Goal: Book appointment/travel/reservation

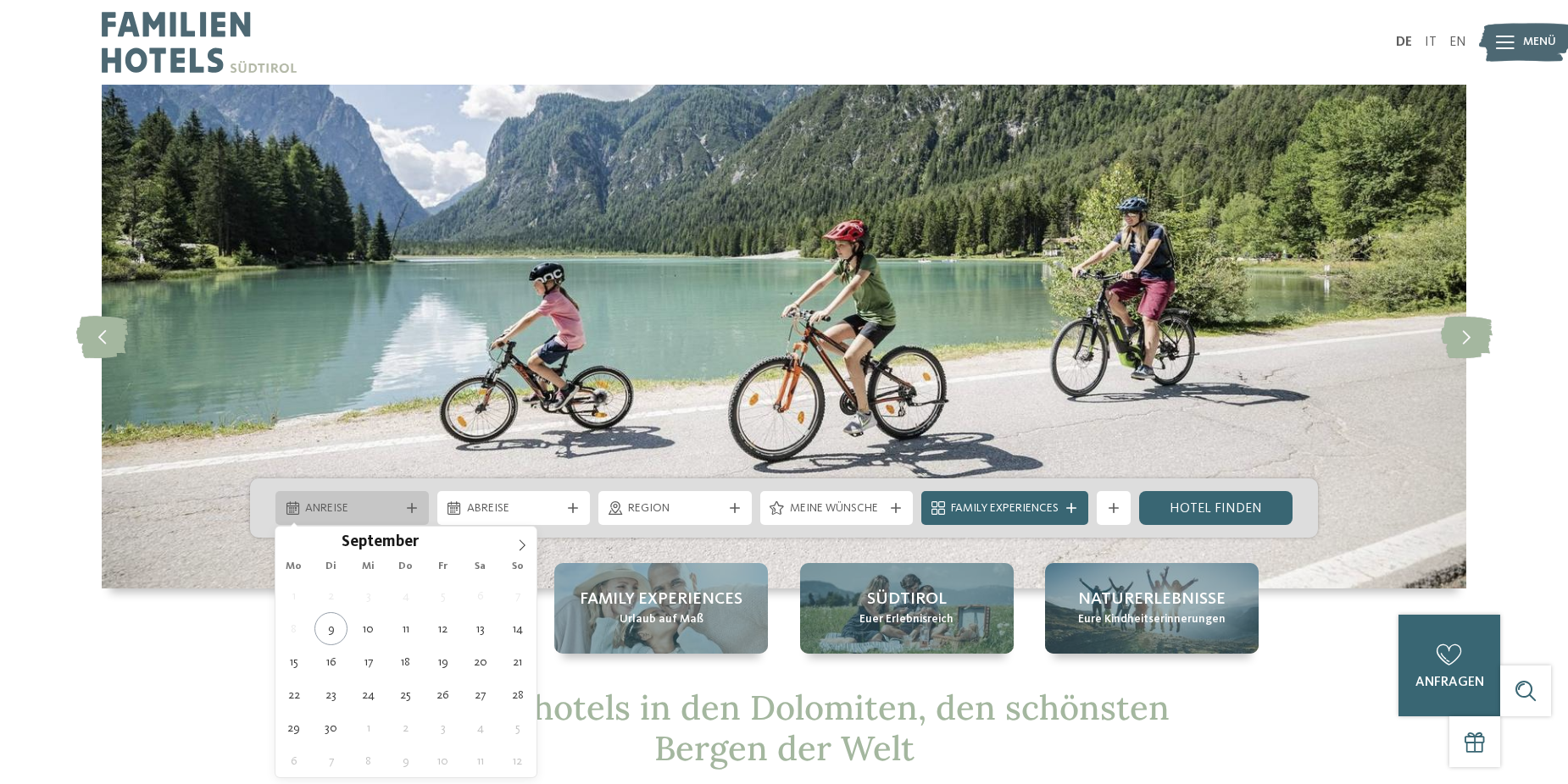
click at [369, 506] on span "Anreise" at bounding box center [352, 509] width 94 height 17
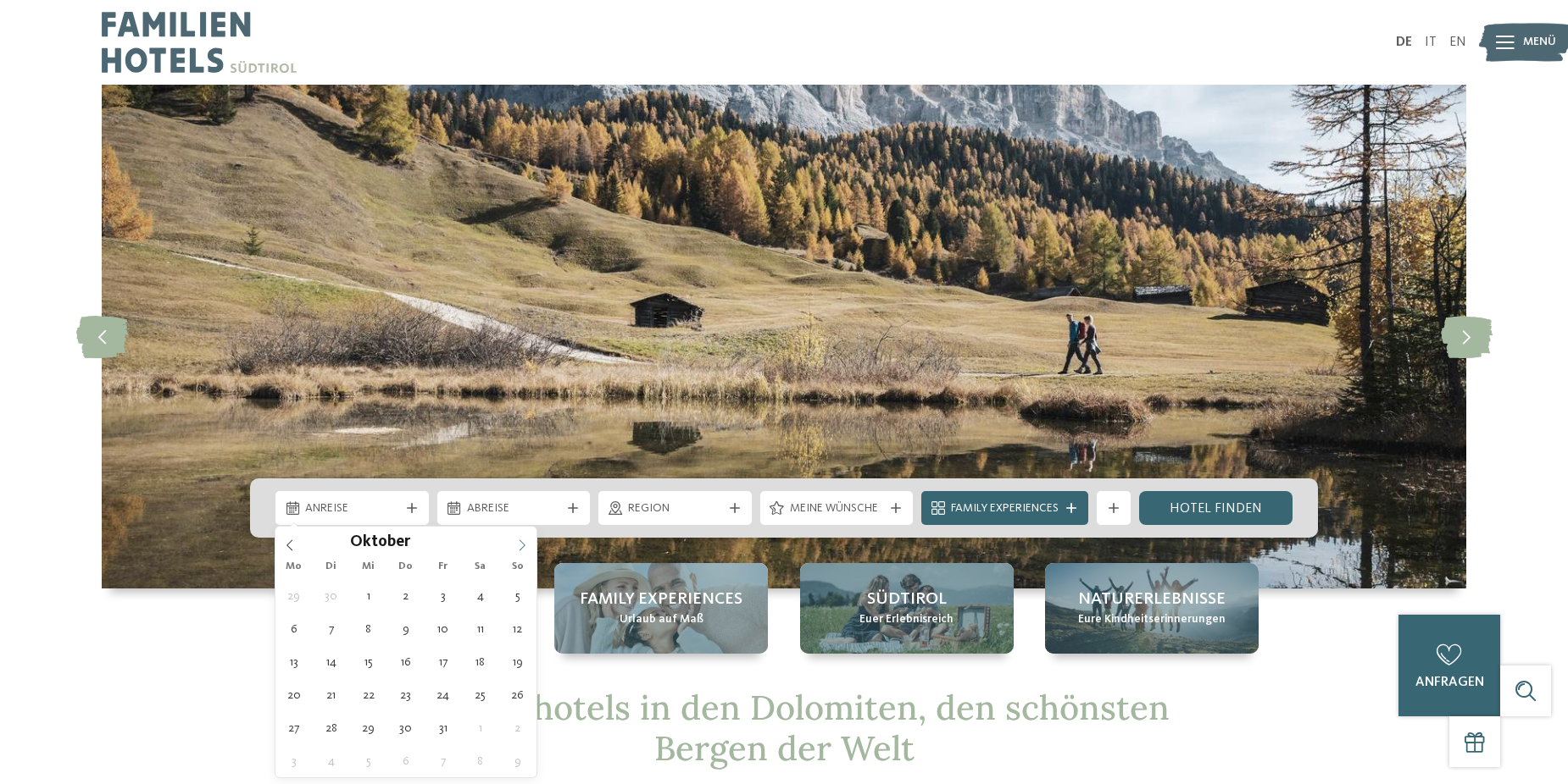
click at [514, 540] on span at bounding box center [521, 541] width 29 height 29
click at [518, 543] on icon at bounding box center [521, 545] width 12 height 12
click at [518, 544] on icon at bounding box center [521, 545] width 12 height 12
click at [519, 544] on icon at bounding box center [521, 545] width 12 height 12
type input "****"
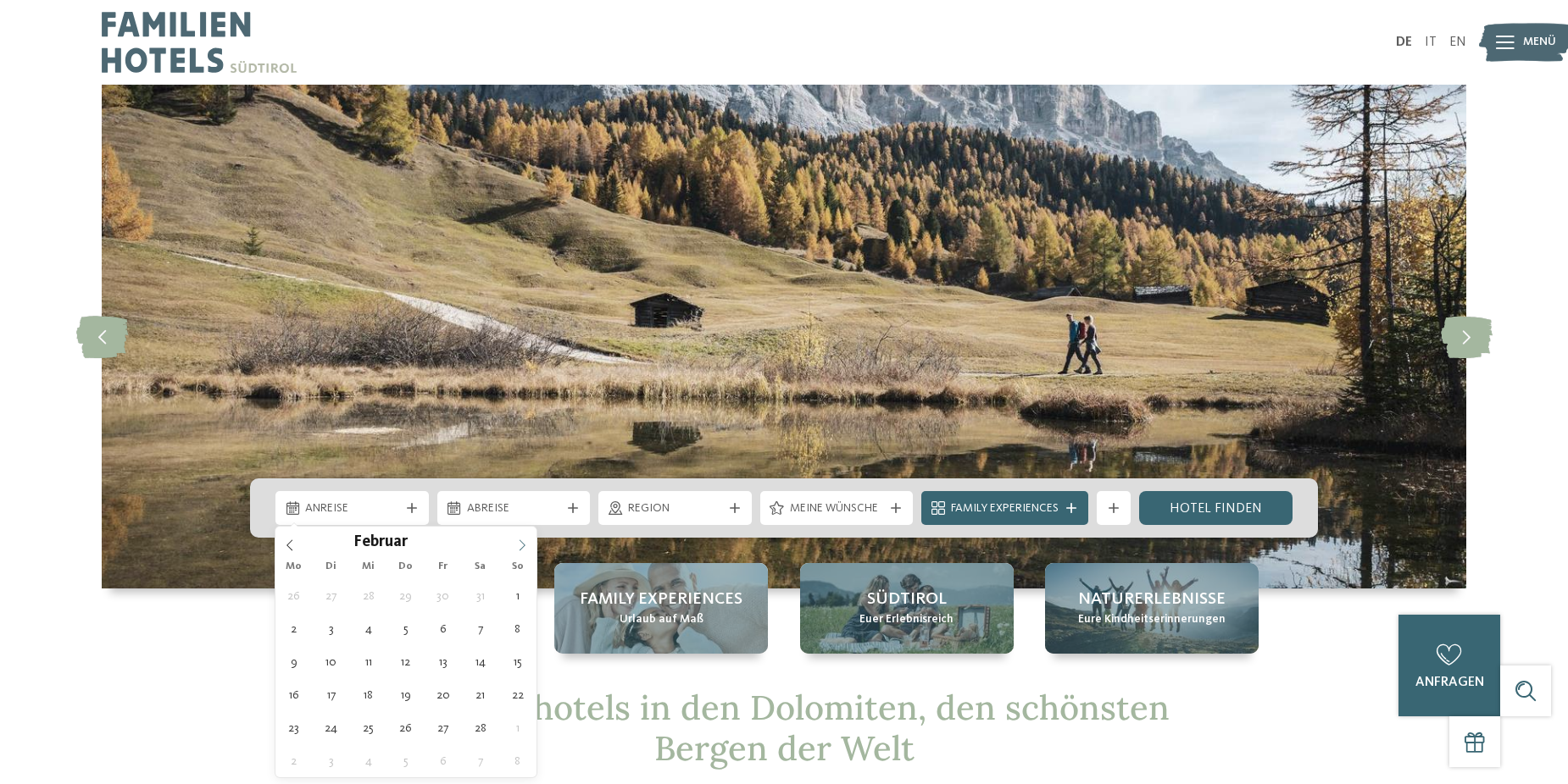
click at [523, 544] on icon at bounding box center [521, 545] width 12 height 12
click at [523, 545] on icon at bounding box center [521, 545] width 12 height 12
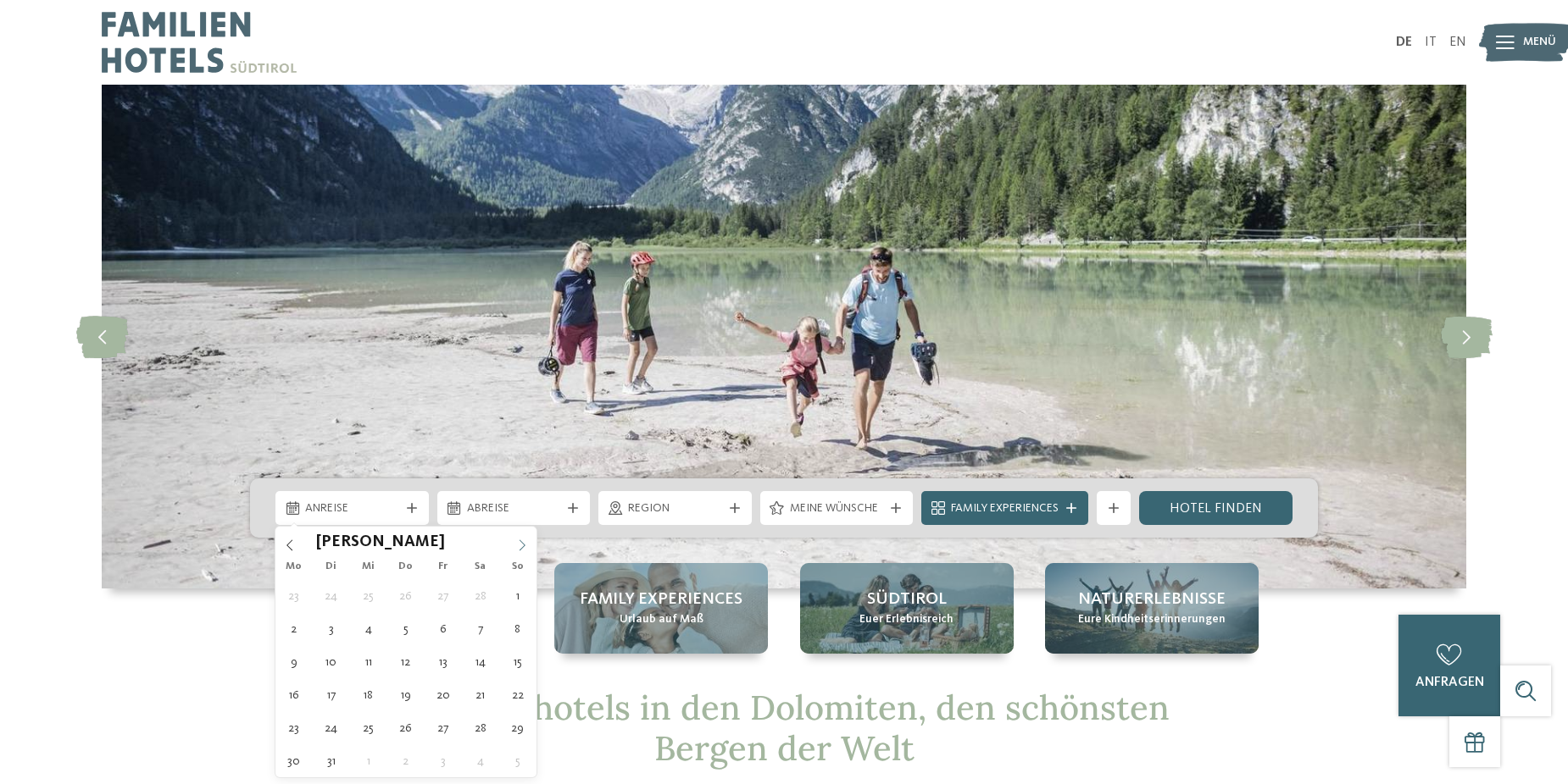
click at [523, 545] on icon at bounding box center [521, 545] width 12 height 12
click at [522, 547] on icon at bounding box center [521, 545] width 12 height 12
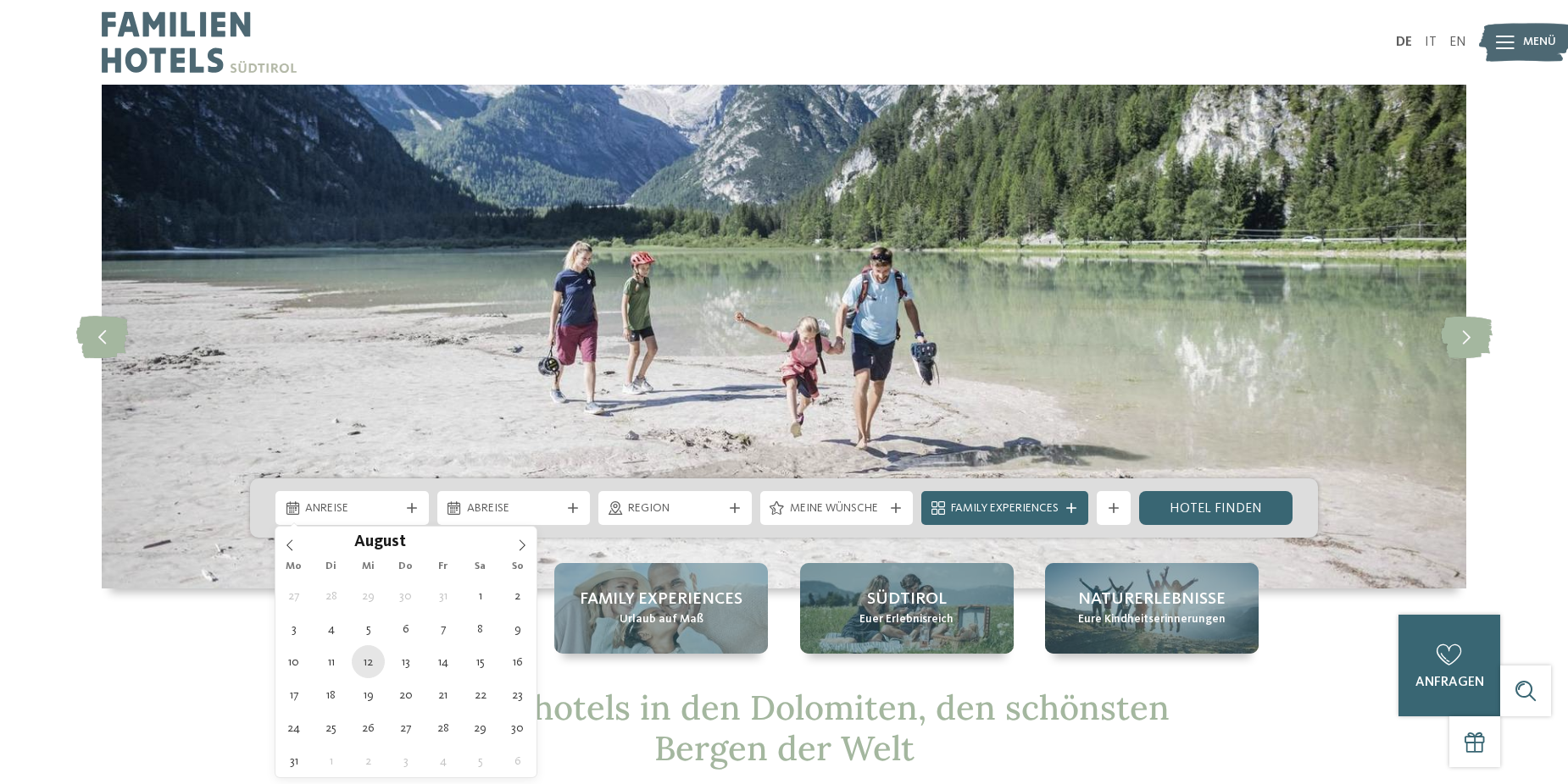
type div "[DATE]"
type input "****"
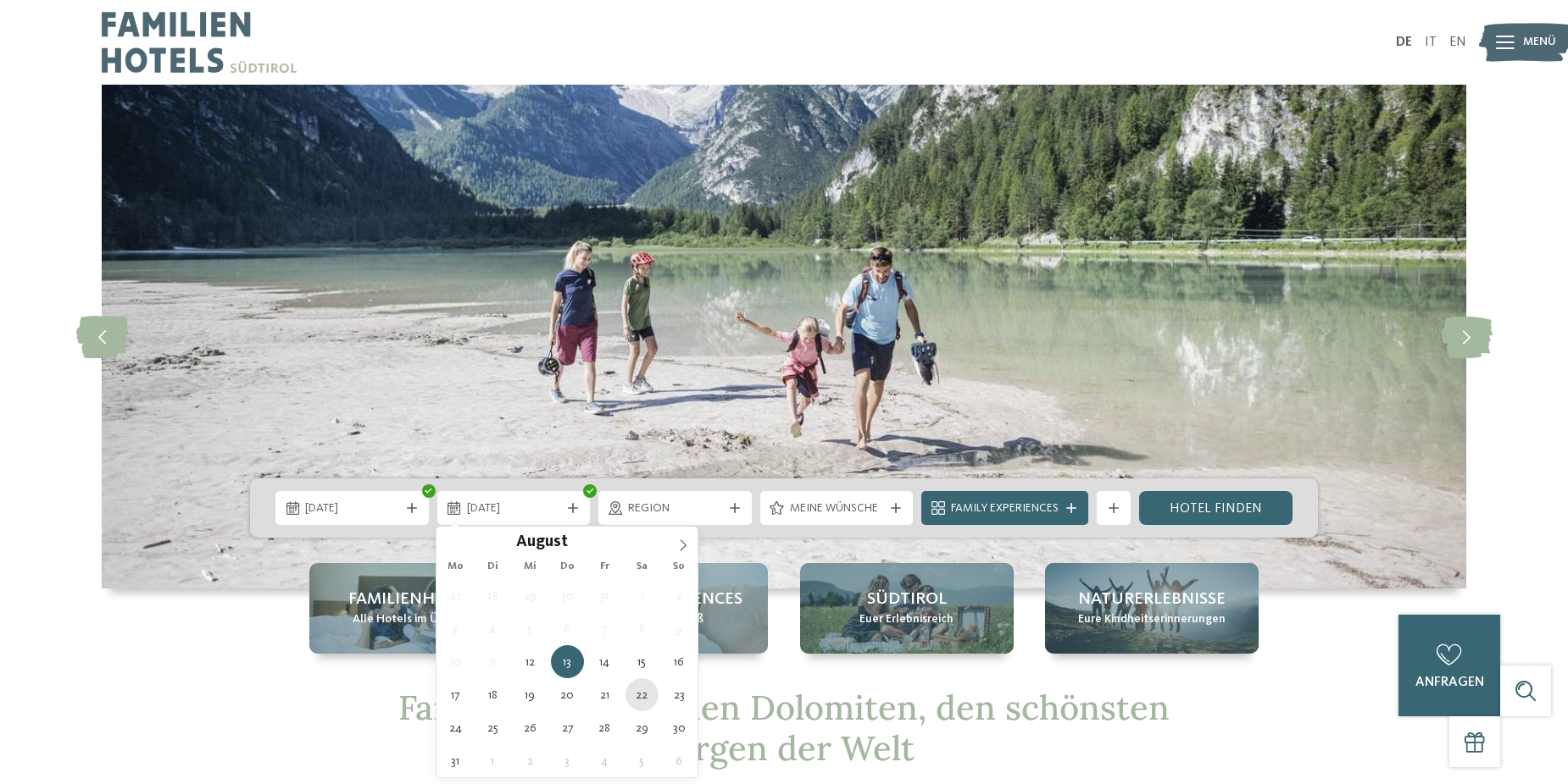
type div "[DATE]"
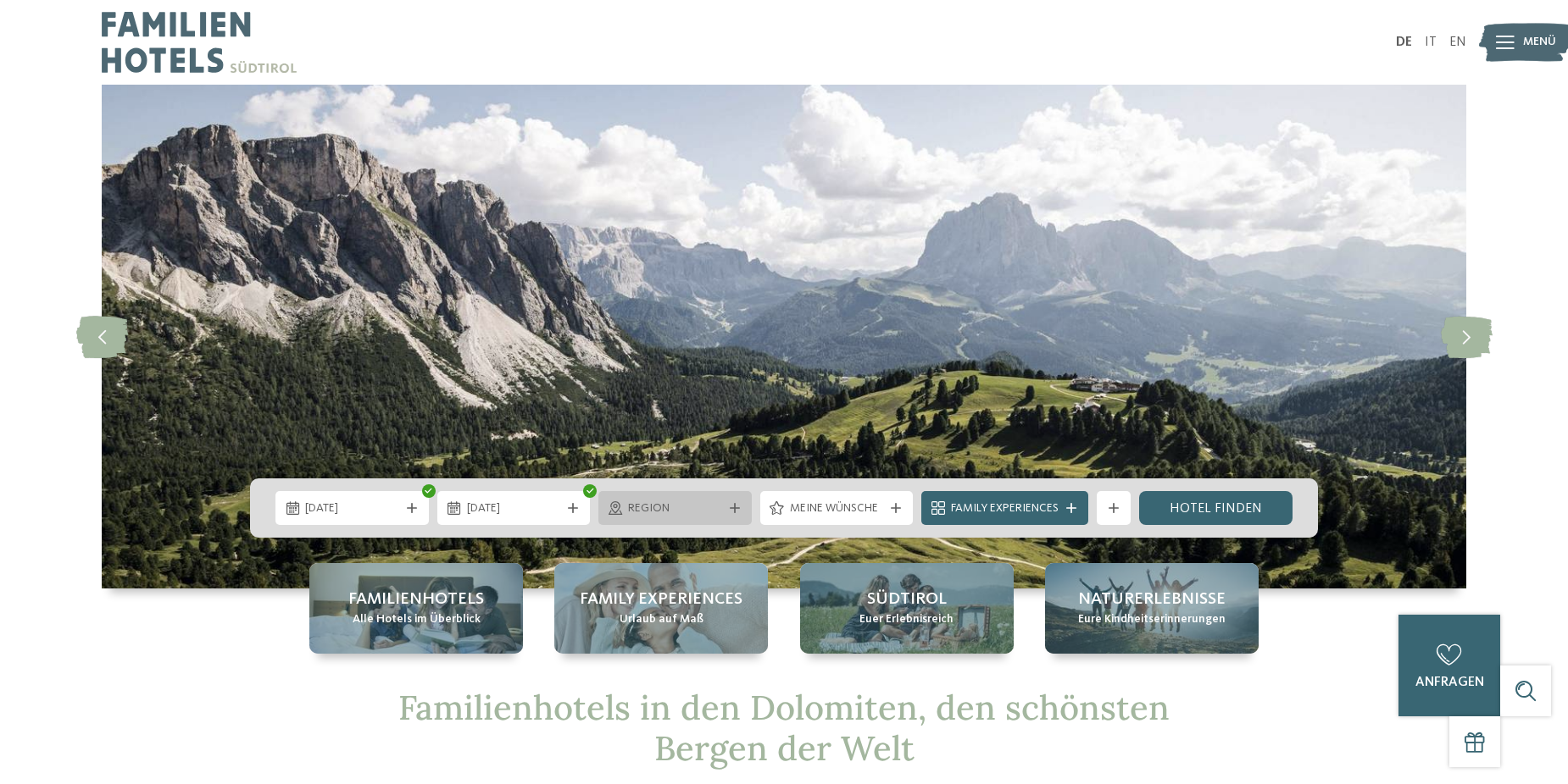
click at [725, 500] on div "Region" at bounding box center [675, 508] width 103 height 19
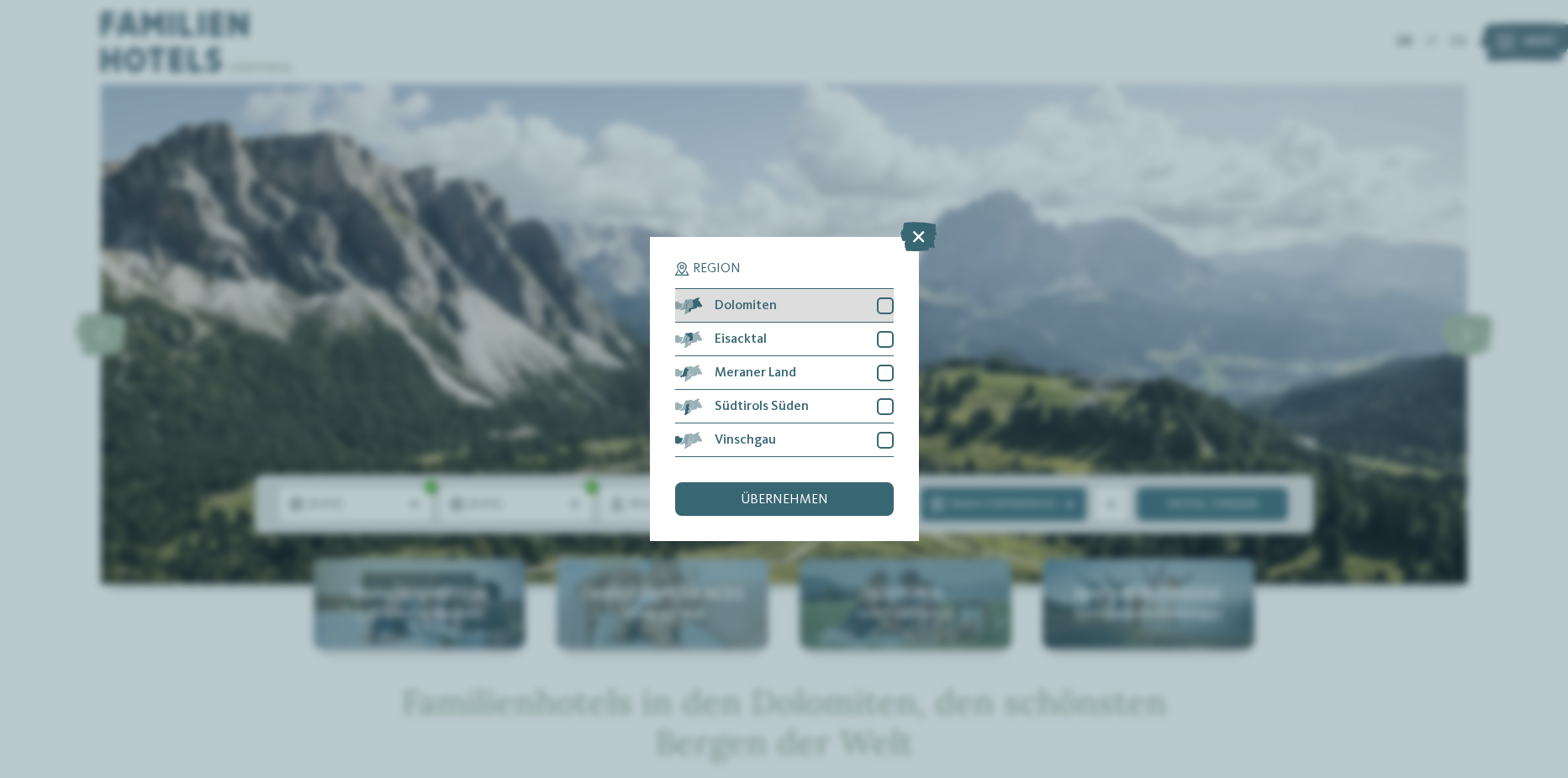
click at [879, 298] on div at bounding box center [885, 306] width 17 height 17
click at [886, 368] on div at bounding box center [885, 373] width 17 height 17
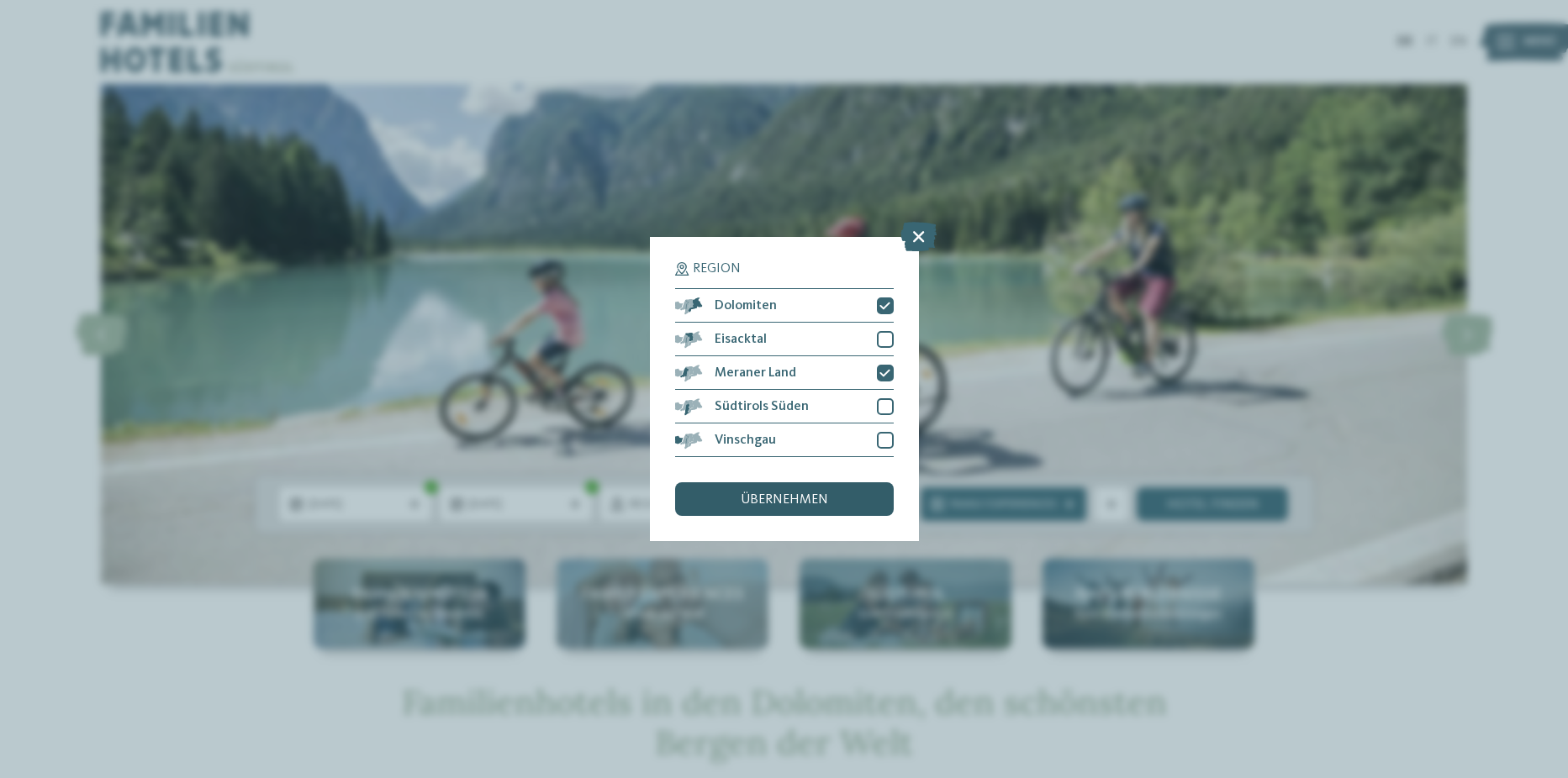
click at [822, 509] on div "übernehmen" at bounding box center [784, 499] width 218 height 33
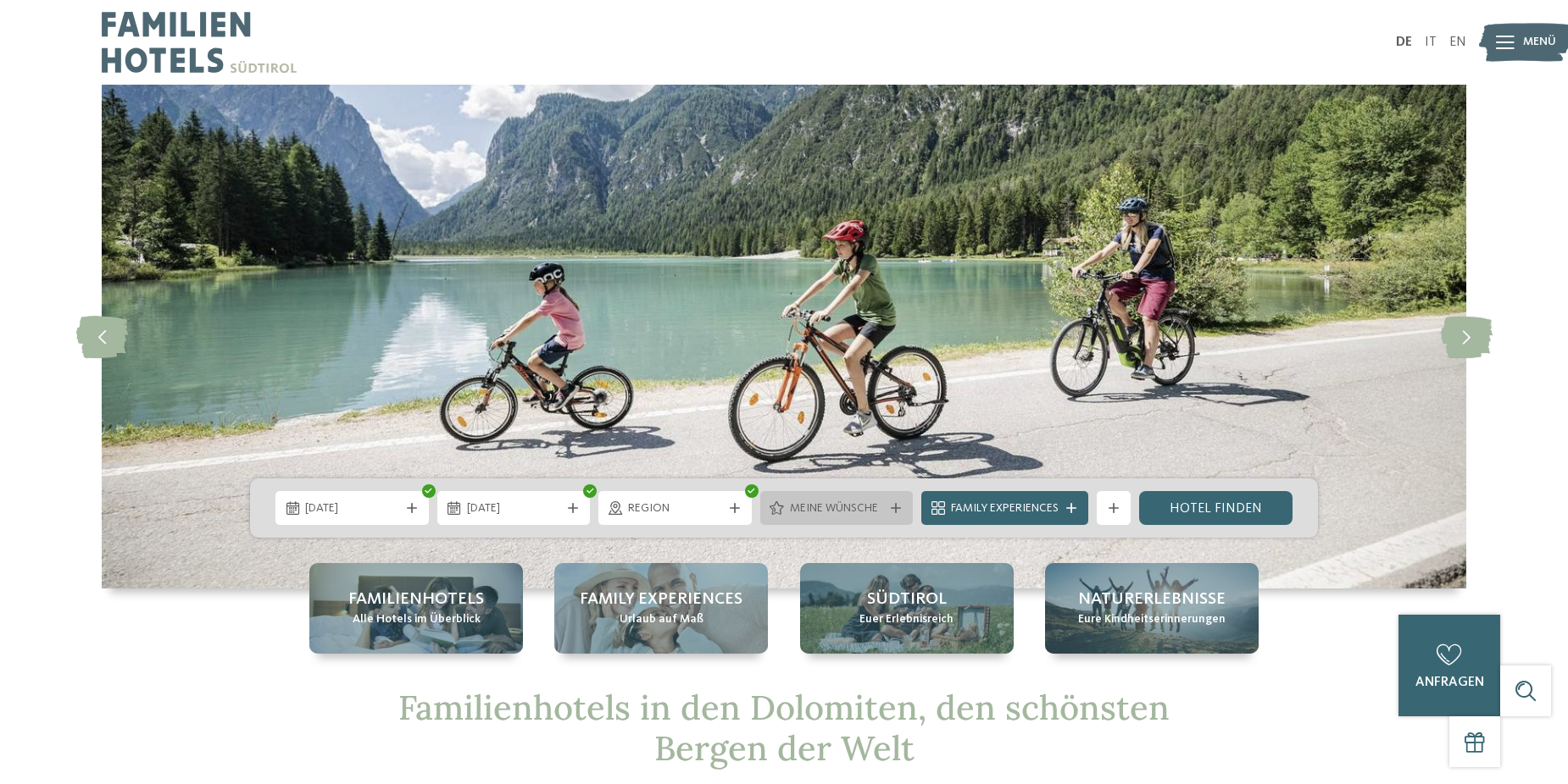
click at [883, 505] on div "Meine Wünsche" at bounding box center [837, 508] width 103 height 19
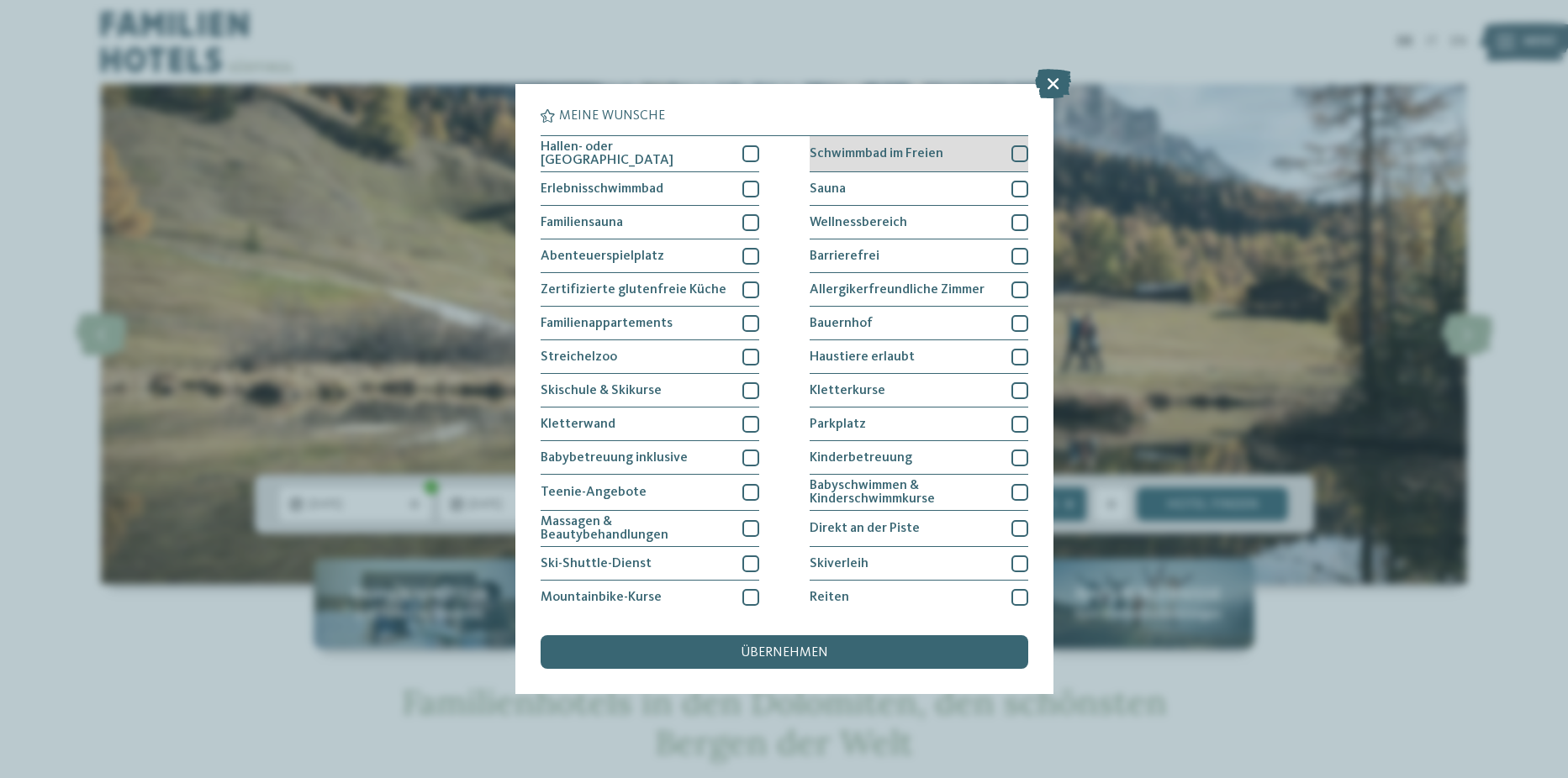
click at [1013, 149] on div at bounding box center [1019, 154] width 17 height 17
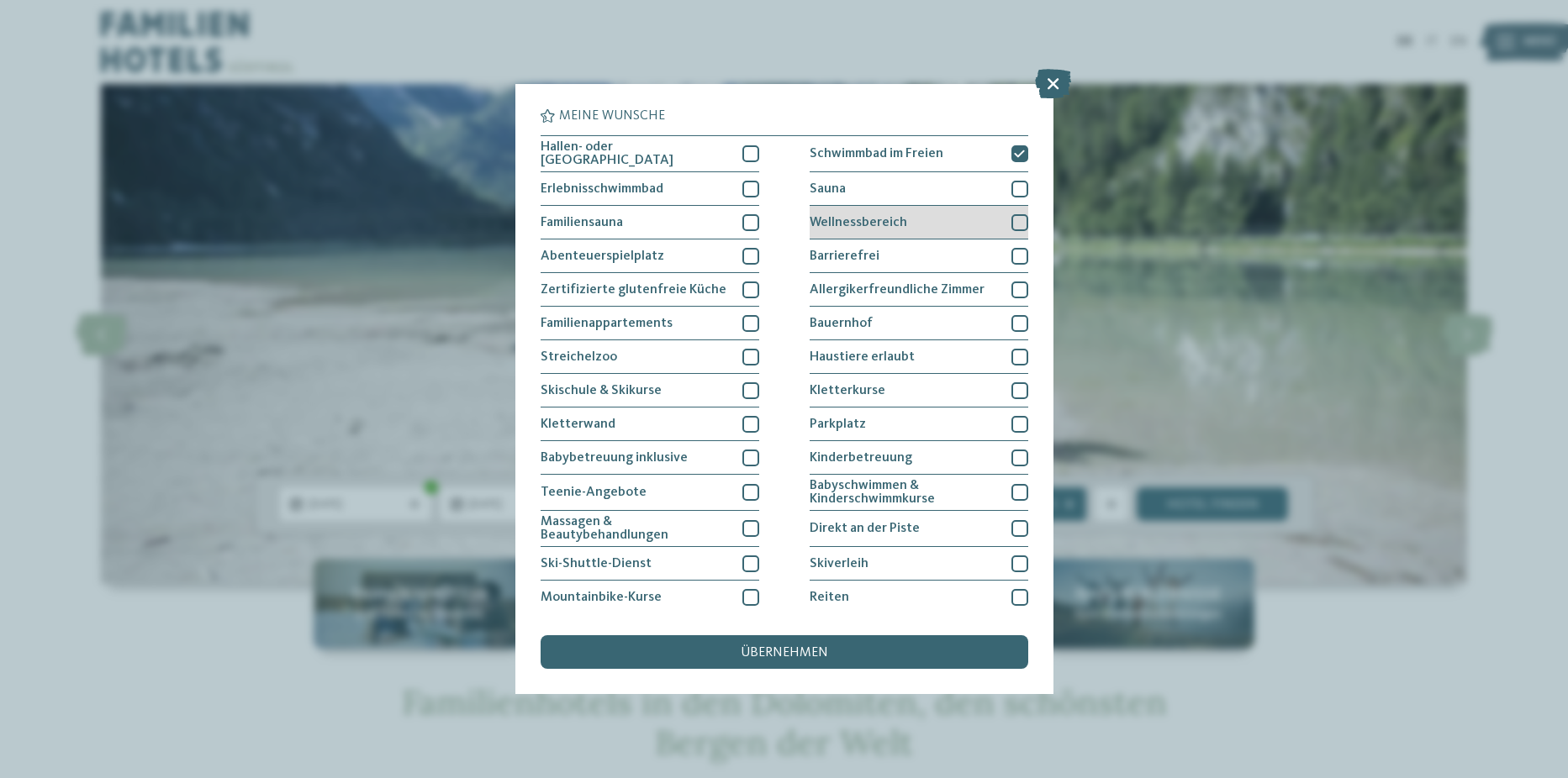
click at [1011, 219] on div at bounding box center [1019, 223] width 17 height 17
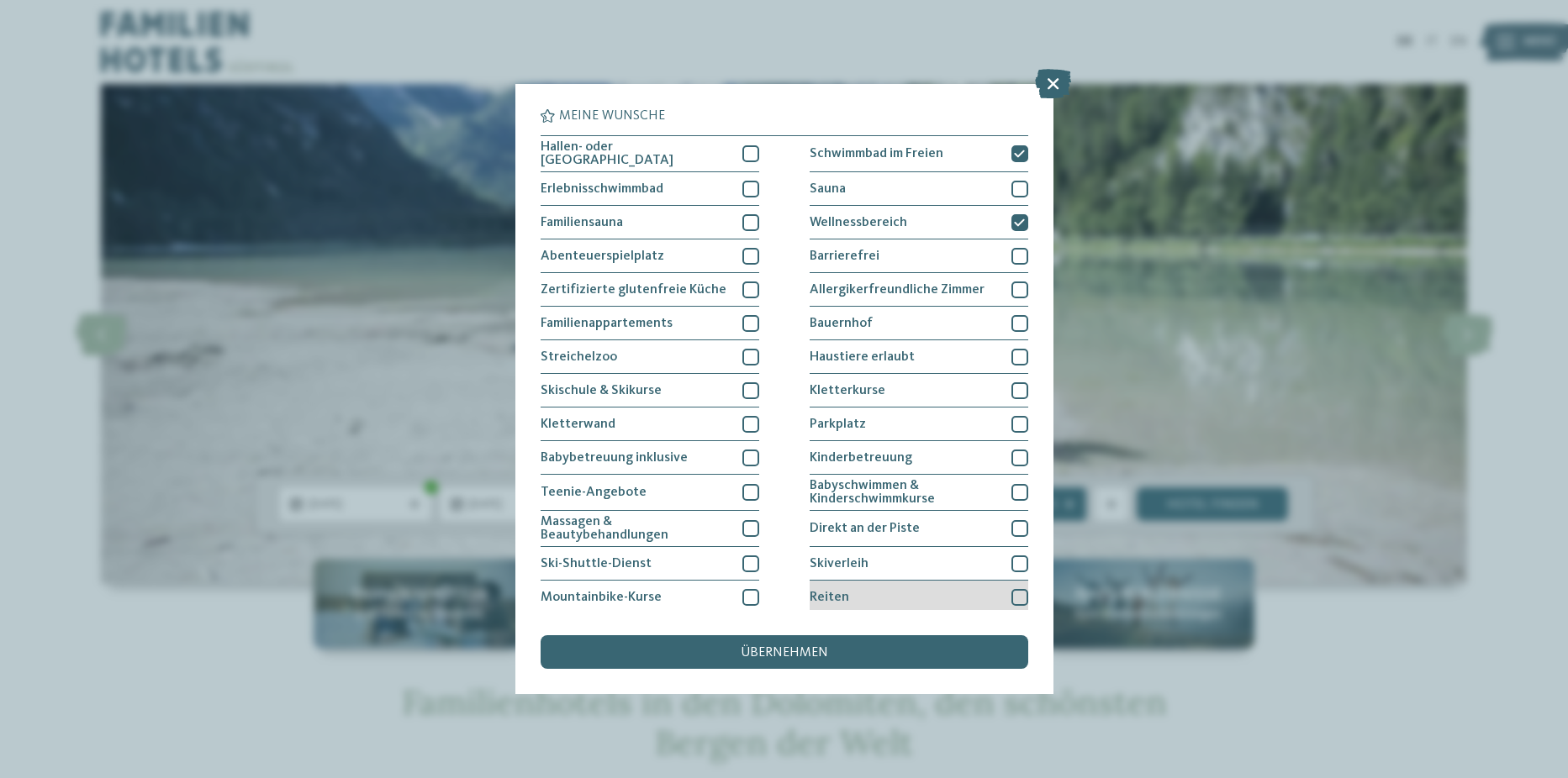
click at [1014, 595] on div at bounding box center [1019, 598] width 17 height 17
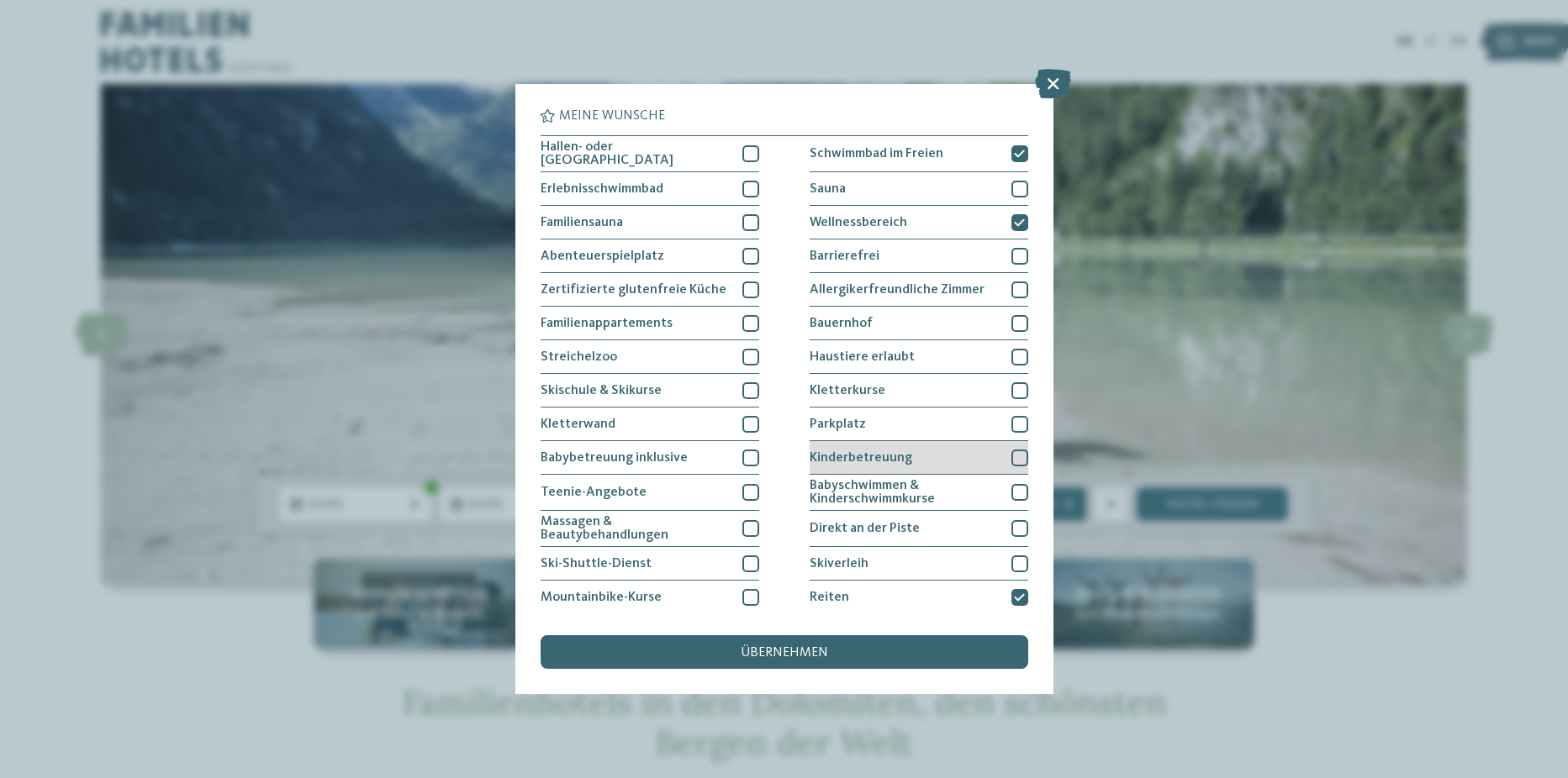
click at [1014, 451] on div at bounding box center [1019, 458] width 17 height 17
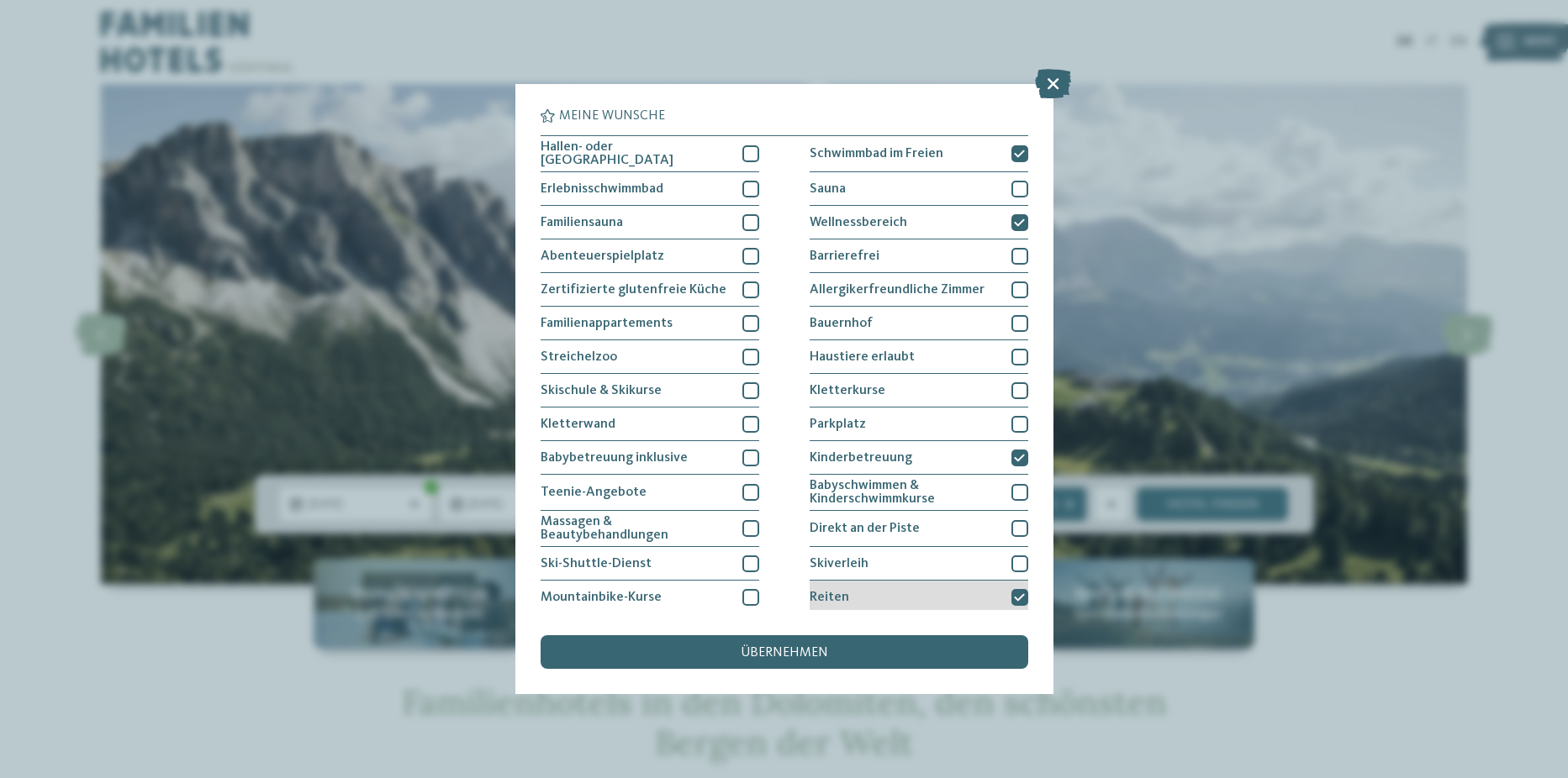
click at [1017, 596] on icon at bounding box center [1019, 597] width 11 height 10
click at [743, 320] on div at bounding box center [750, 324] width 17 height 17
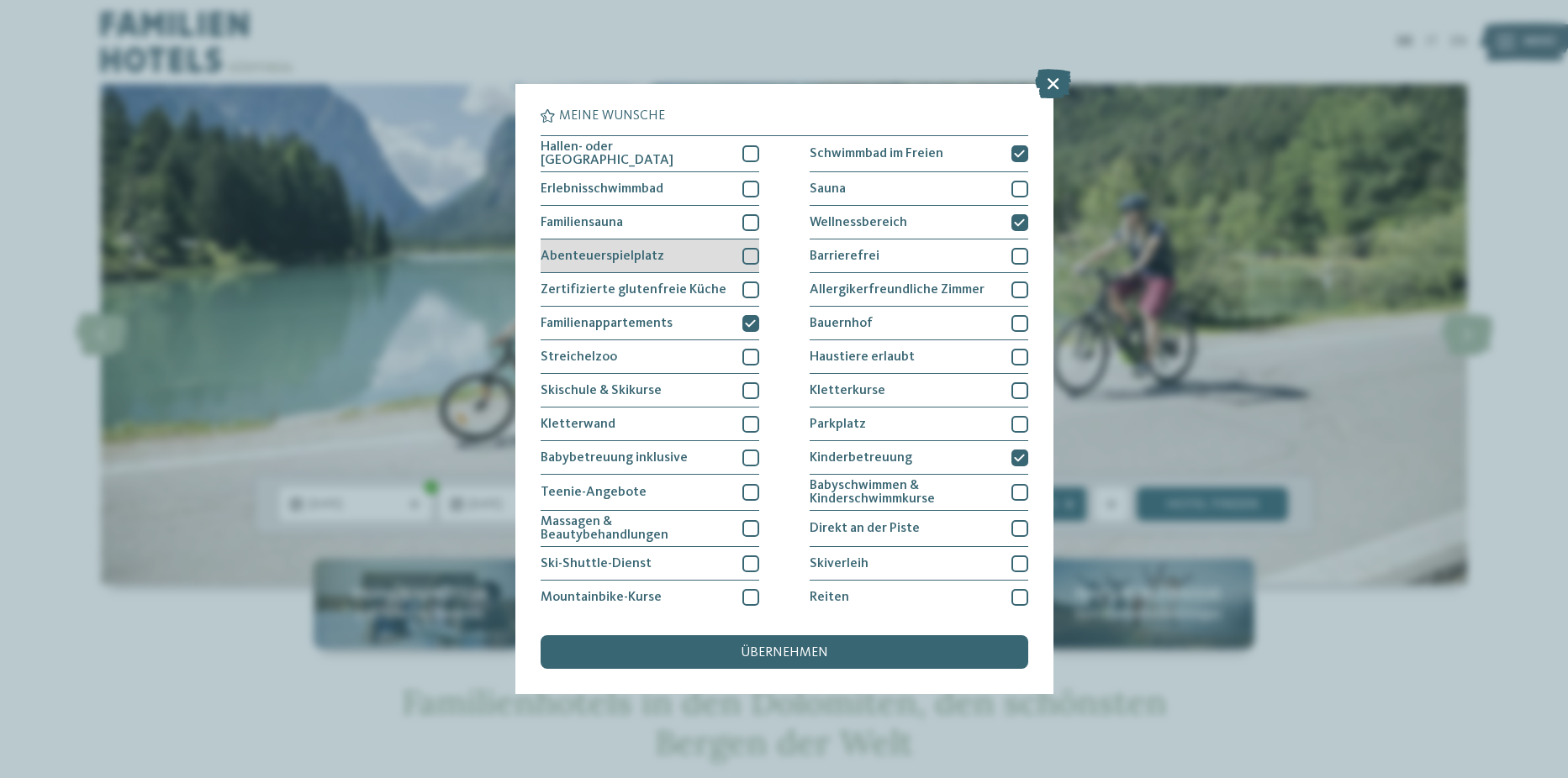
click at [744, 249] on div at bounding box center [750, 256] width 17 height 17
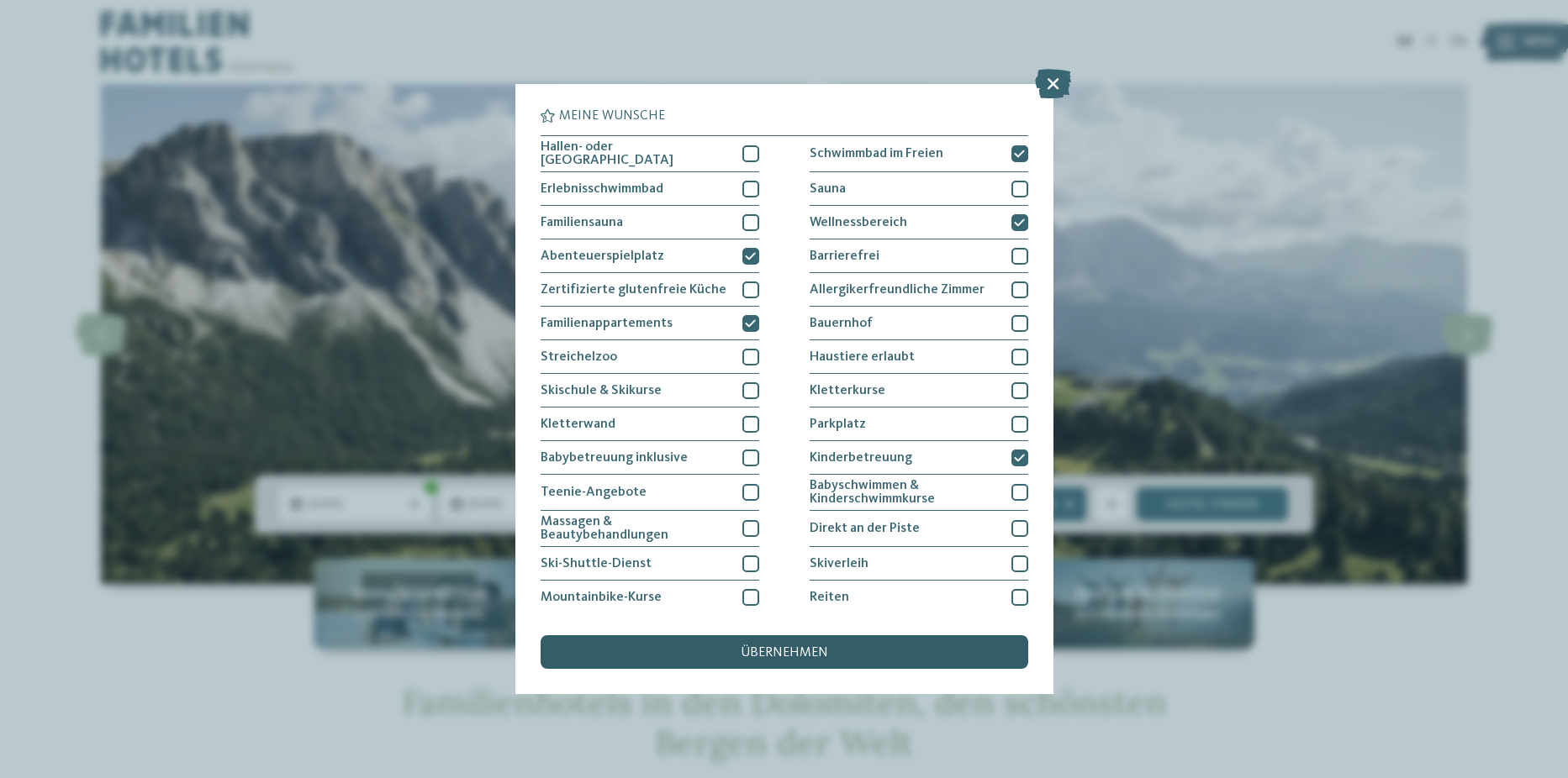
click at [824, 657] on span "übernehmen" at bounding box center [784, 653] width 87 height 13
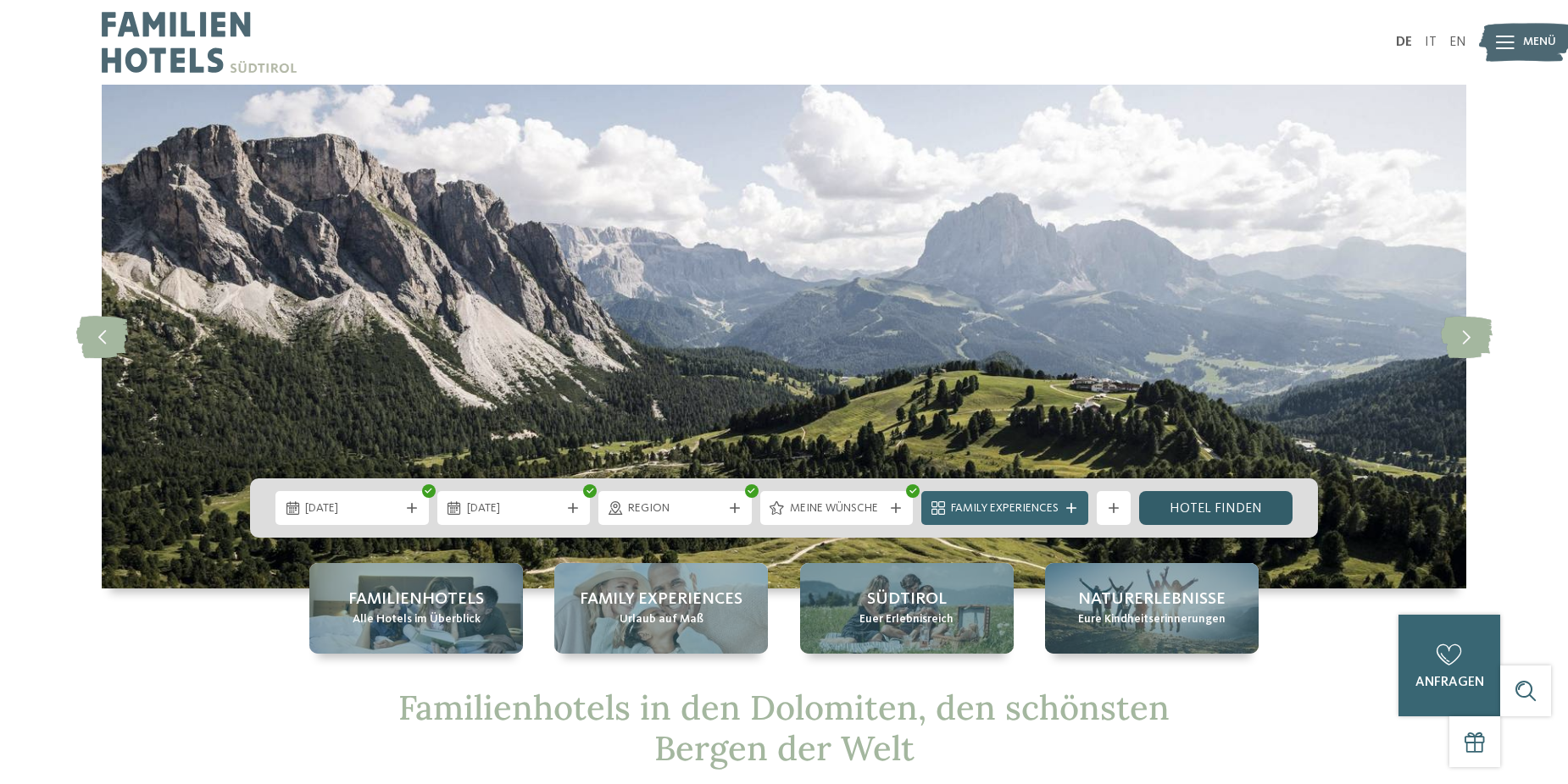
click at [1181, 504] on link "Hotel finden" at bounding box center [1216, 508] width 154 height 34
